Goal: Use online tool/utility: Utilize a website feature to perform a specific function

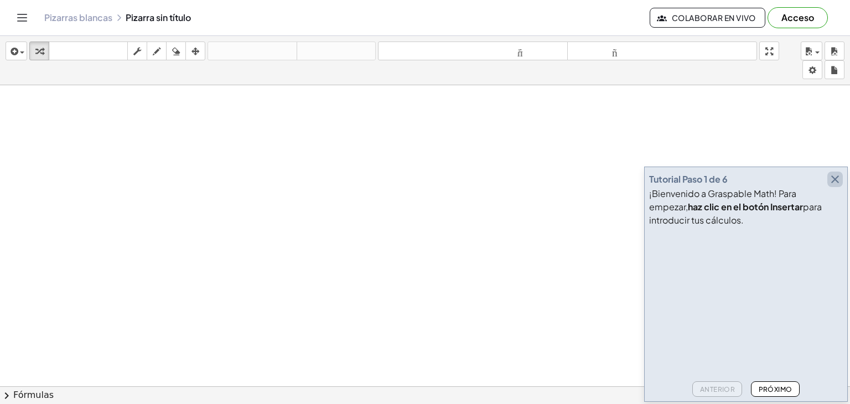
click at [834, 182] on icon "button" at bounding box center [835, 179] width 13 height 13
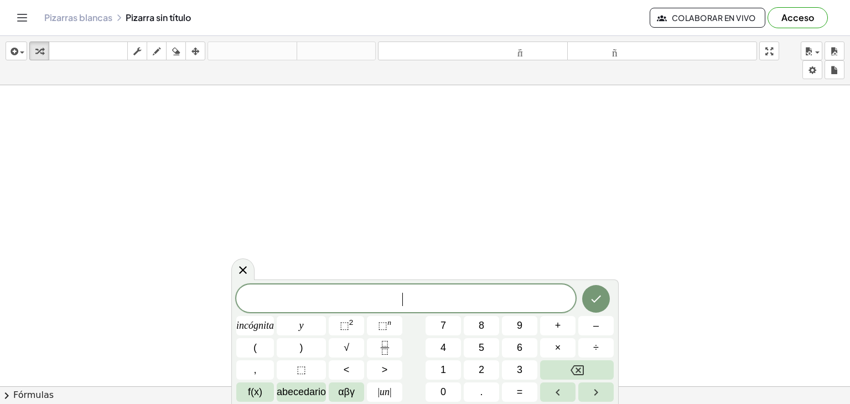
click at [422, 287] on div "​" at bounding box center [405, 298] width 339 height 28
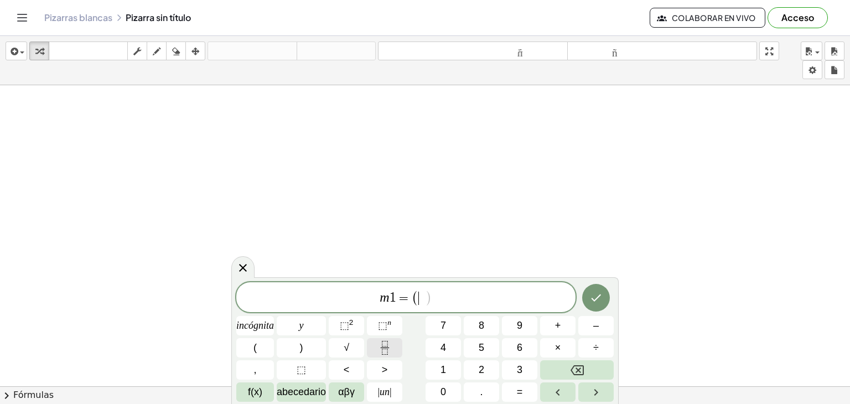
click at [394, 346] on button "Fracción" at bounding box center [384, 347] width 35 height 19
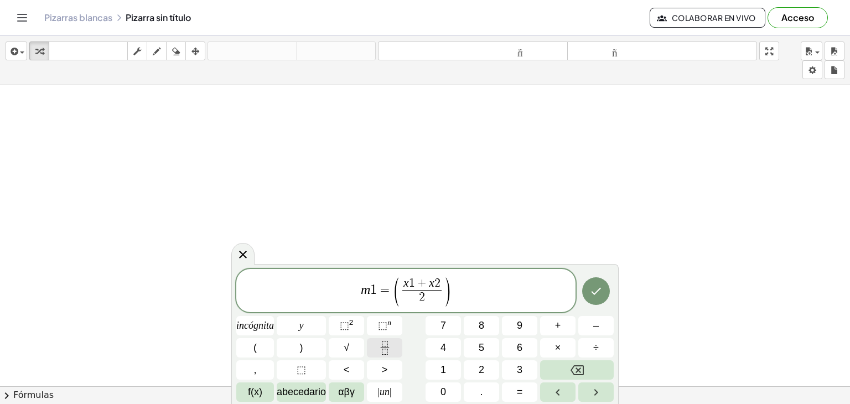
click at [379, 344] on icon "Fracción" at bounding box center [385, 348] width 14 height 14
click at [399, 346] on button "Fracción" at bounding box center [384, 347] width 35 height 19
click at [592, 299] on button "Hecho" at bounding box center [596, 291] width 28 height 28
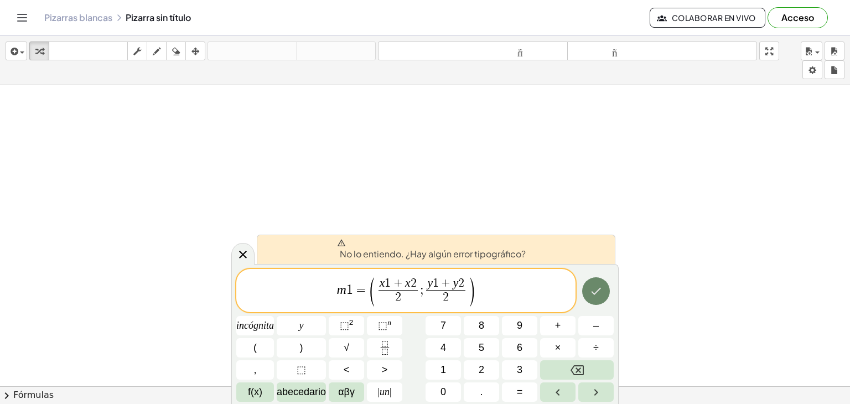
click at [595, 288] on icon "Hecho" at bounding box center [595, 290] width 13 height 13
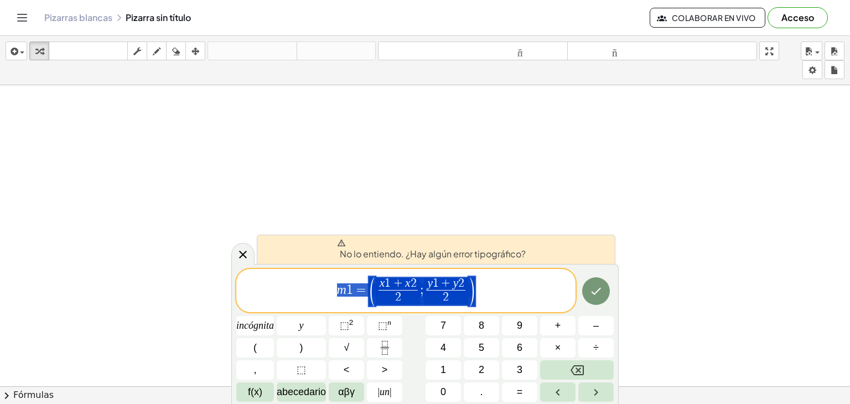
drag, startPoint x: 496, startPoint y: 286, endPoint x: 330, endPoint y: 284, distance: 166.1
click at [330, 284] on span "m 1 = ( x 1 + x 2 2 ​ ; y 1 + y 2 2 ​ )" at bounding box center [405, 292] width 339 height 32
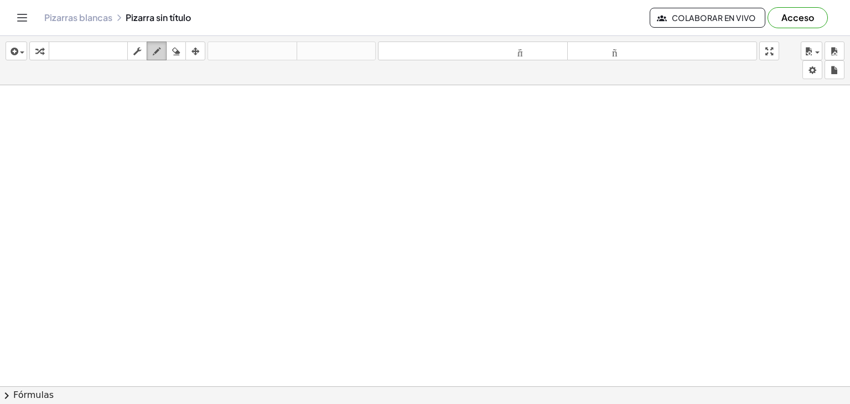
click at [158, 54] on icon "button" at bounding box center [157, 51] width 8 height 13
click at [143, 53] on div "button" at bounding box center [137, 50] width 14 height 13
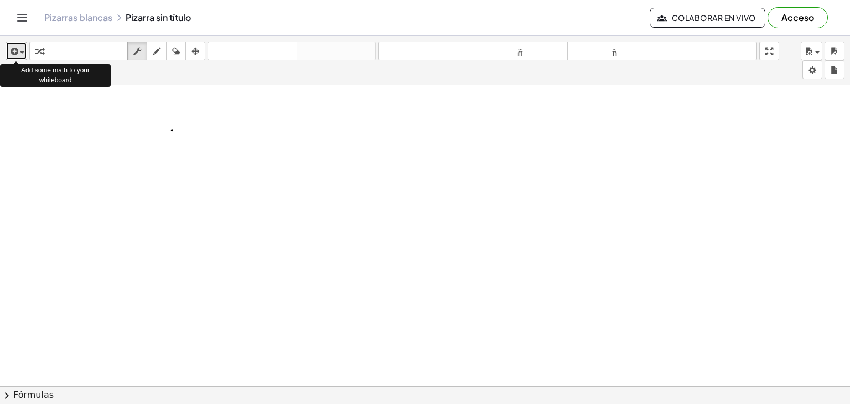
click at [23, 50] on div "button" at bounding box center [16, 50] width 16 height 13
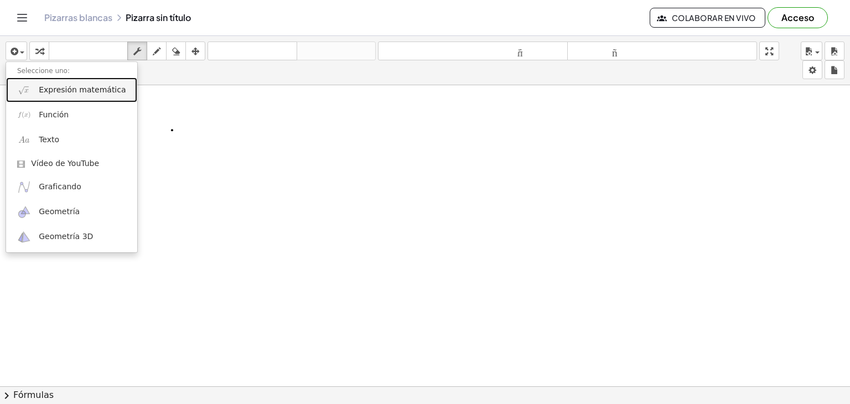
click at [85, 96] on link "Expresión matemática" at bounding box center [71, 89] width 131 height 25
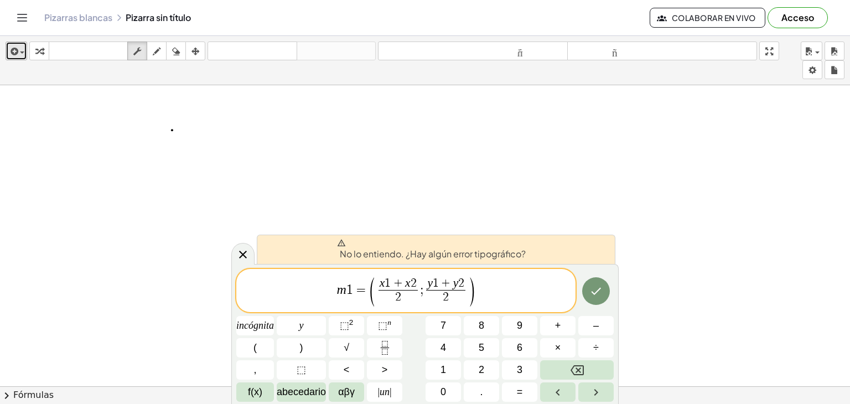
click at [13, 55] on icon "button" at bounding box center [13, 51] width 10 height 13
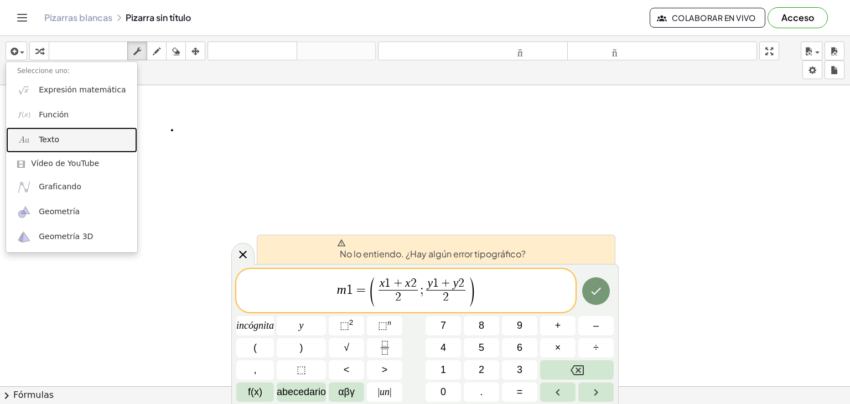
click at [46, 145] on link "Texto" at bounding box center [71, 139] width 131 height 25
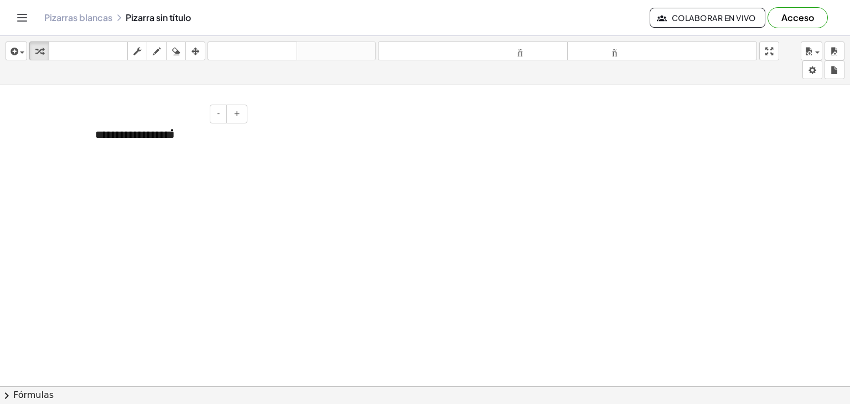
click at [196, 152] on div "**********" at bounding box center [167, 135] width 166 height 38
click at [196, 152] on font "**********" at bounding box center [159, 142] width 128 height 27
click at [229, 153] on div "**********" at bounding box center [167, 143] width 166 height 54
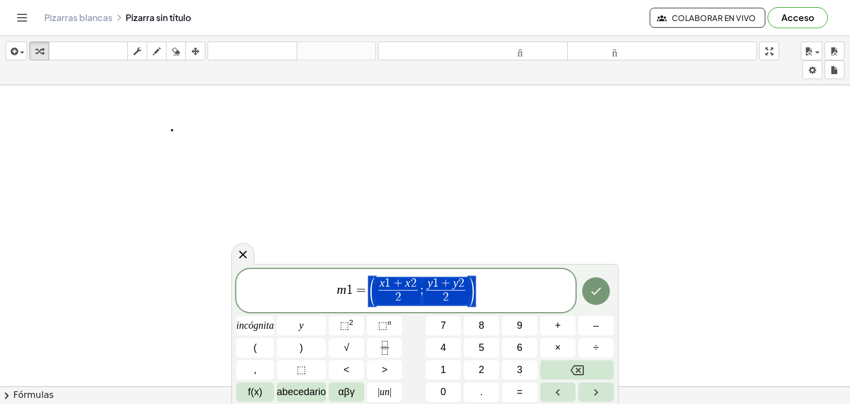
drag, startPoint x: 472, startPoint y: 289, endPoint x: 368, endPoint y: 297, distance: 104.3
